Goal: Find specific page/section: Find specific page/section

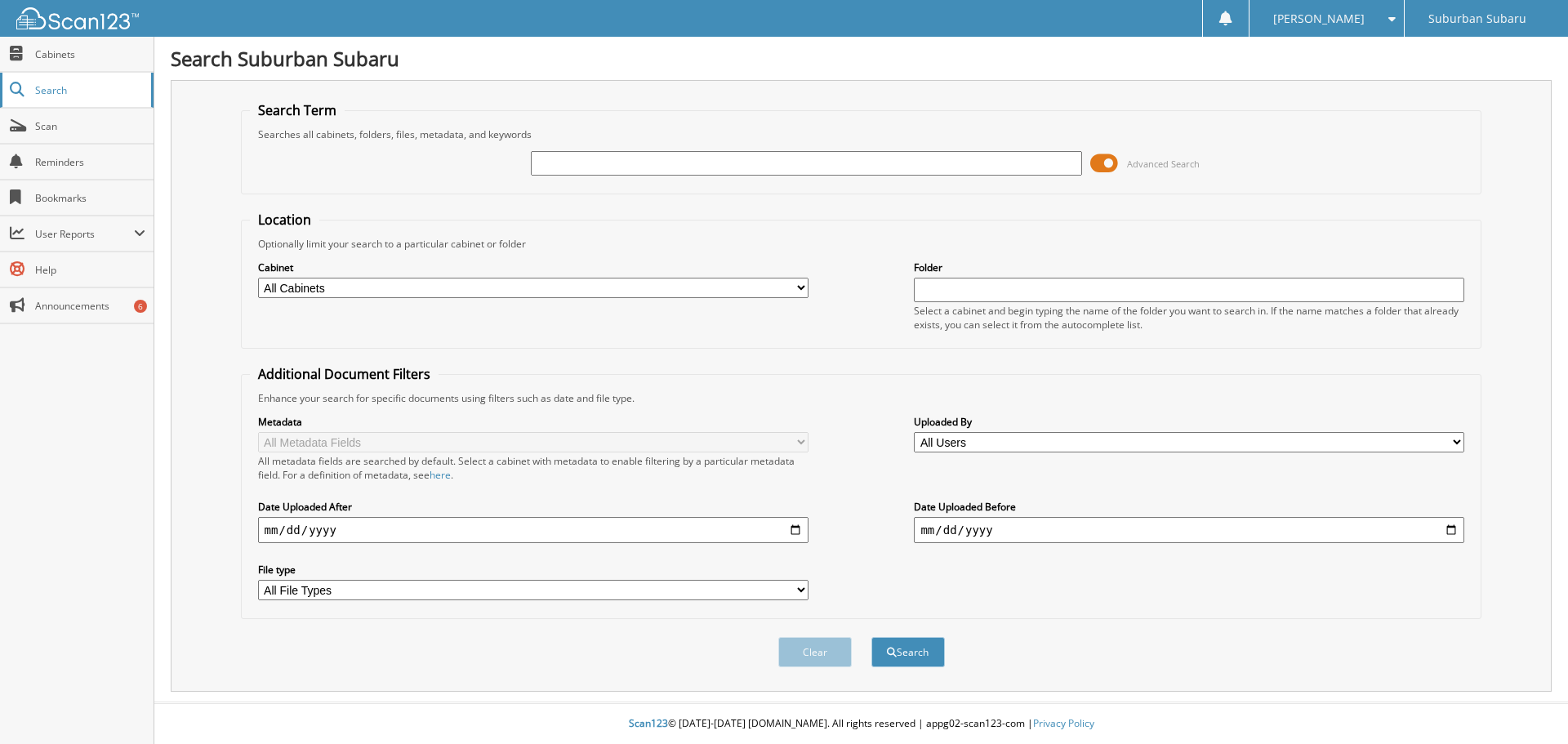
click at [64, 86] on span "Search" at bounding box center [89, 90] width 108 height 14
click at [50, 123] on span "Scan" at bounding box center [90, 126] width 110 height 14
click at [51, 75] on link "Search" at bounding box center [77, 90] width 153 height 35
click at [94, 57] on span "Cabinets" at bounding box center [90, 54] width 110 height 14
click at [600, 166] on input "text" at bounding box center [806, 164] width 551 height 25
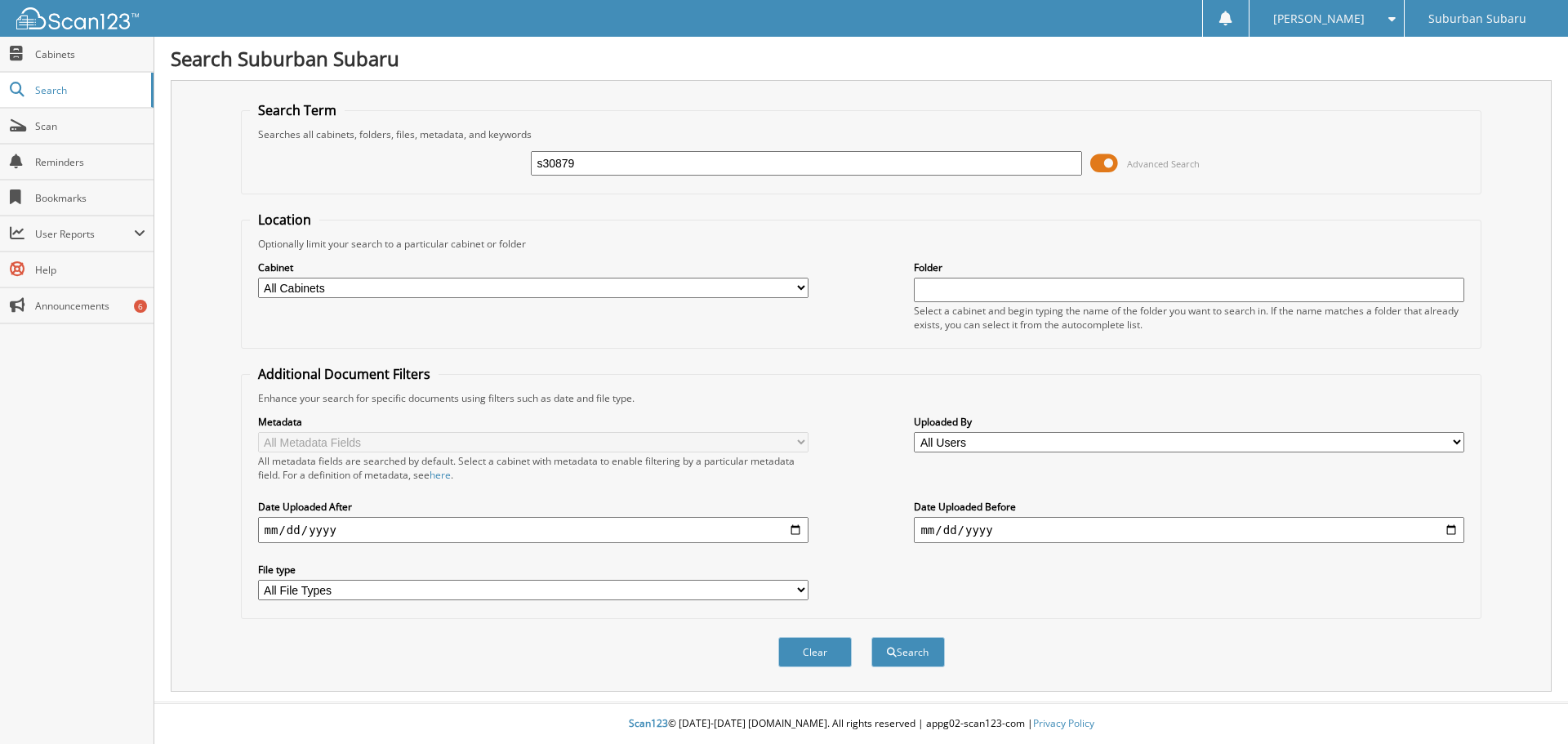
type input "s30879"
click at [872, 637] on button "Search" at bounding box center [908, 652] width 74 height 30
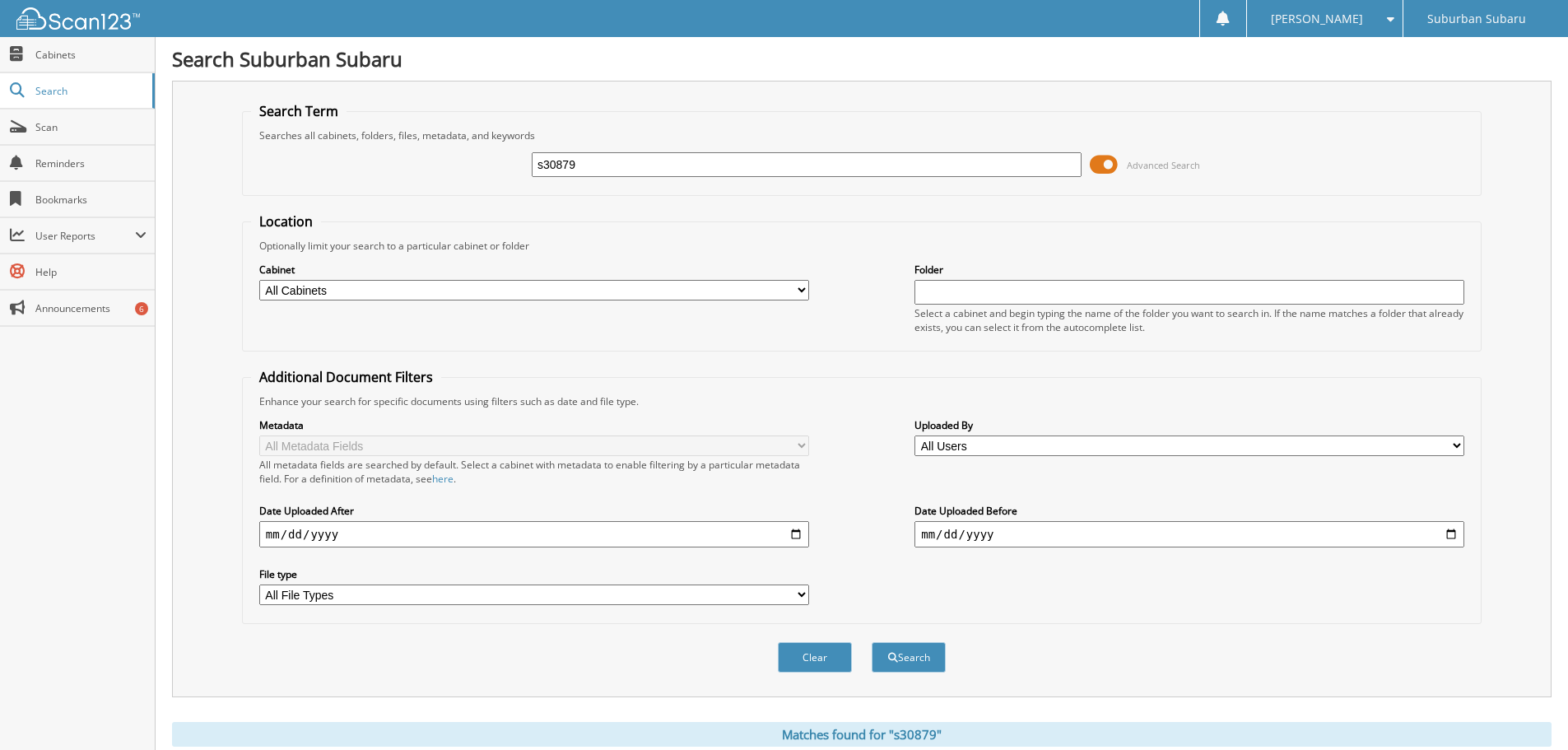
click at [1105, 161] on span at bounding box center [1104, 165] width 28 height 25
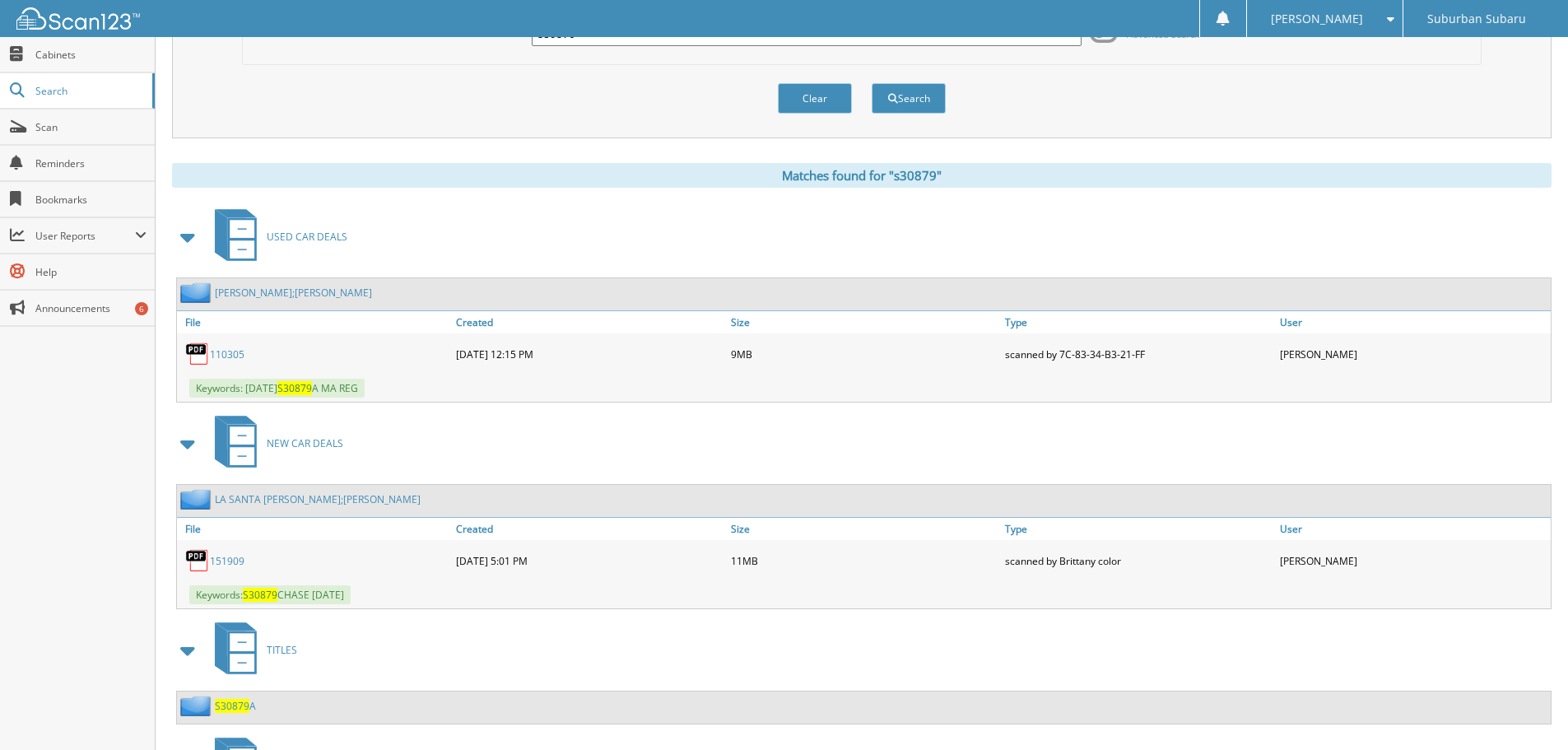
scroll to position [247, 0]
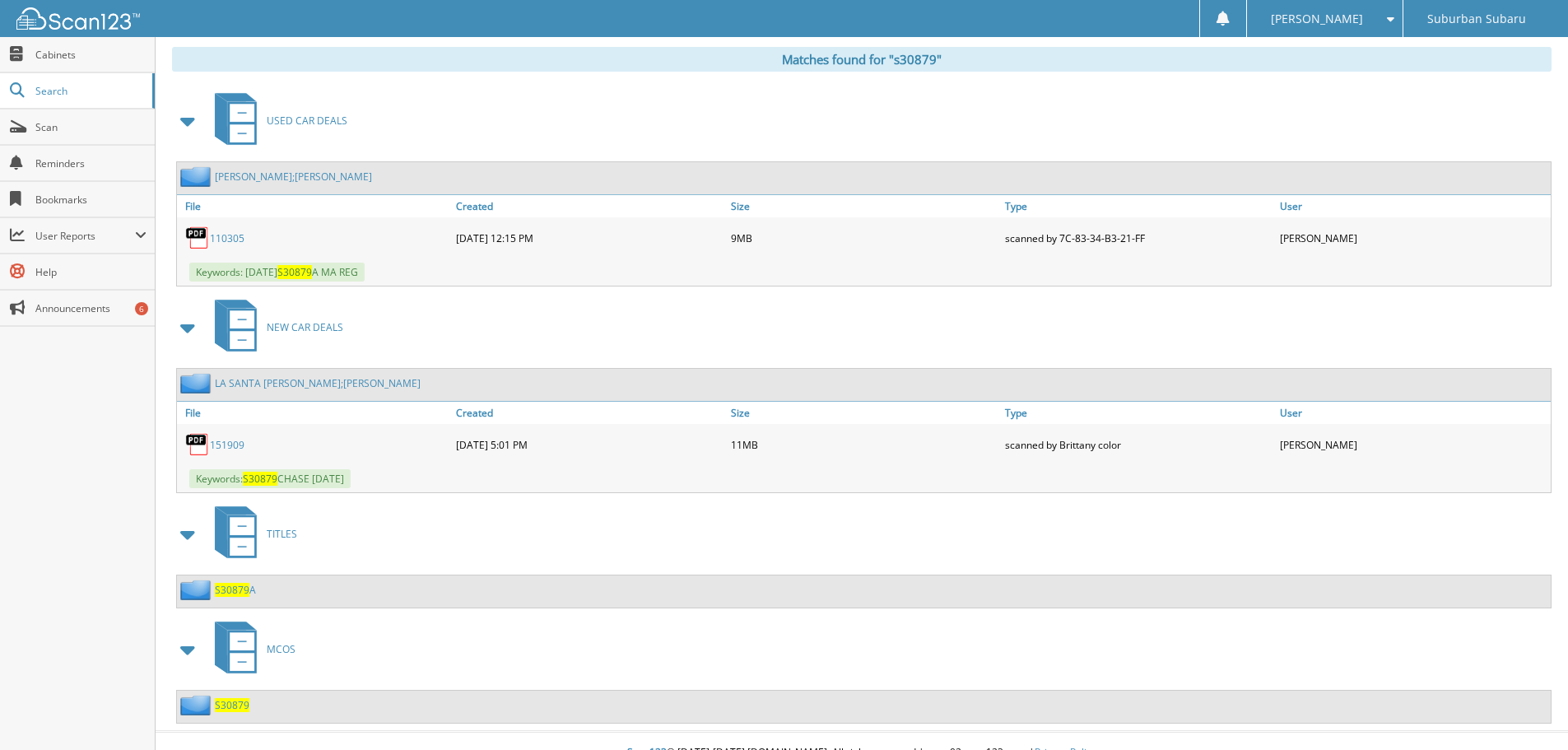
click at [308, 383] on link "LA SANTA [PERSON_NAME];[PERSON_NAME]" at bounding box center [318, 383] width 206 height 14
